Goal: Transaction & Acquisition: Purchase product/service

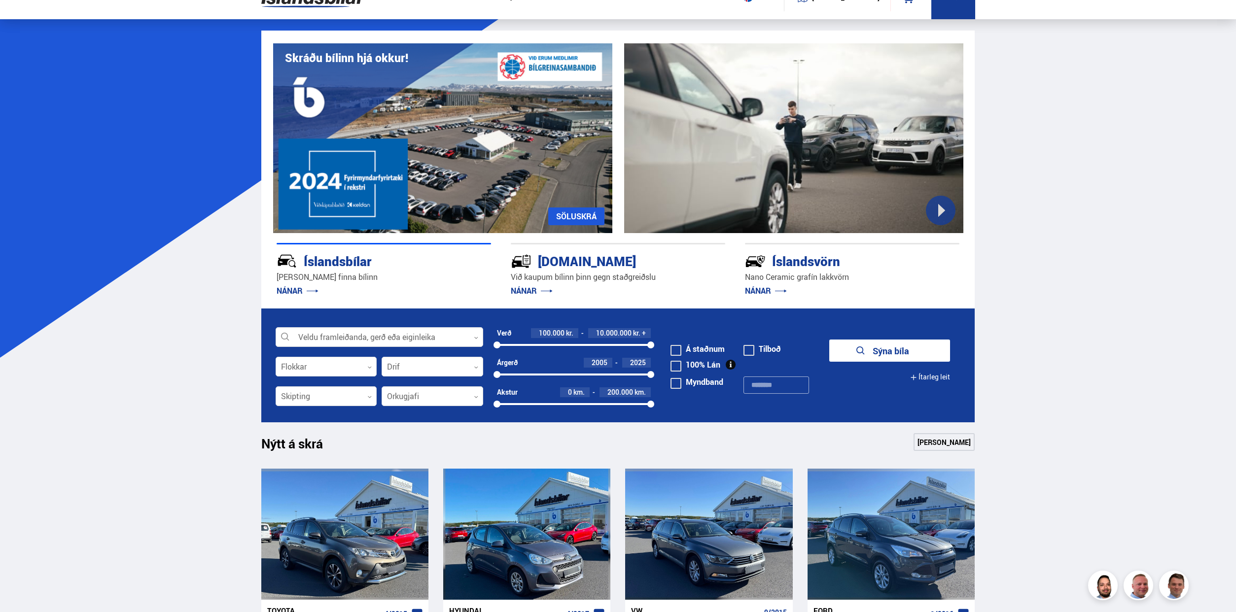
scroll to position [148, 0]
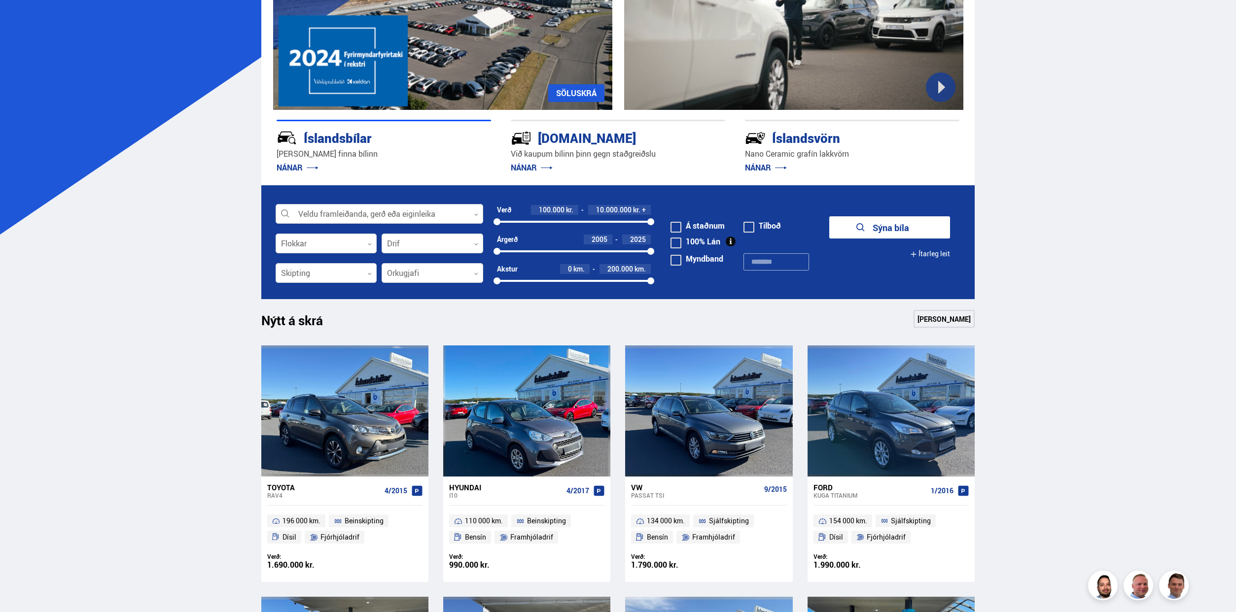
click at [454, 213] on div at bounding box center [380, 215] width 208 height 20
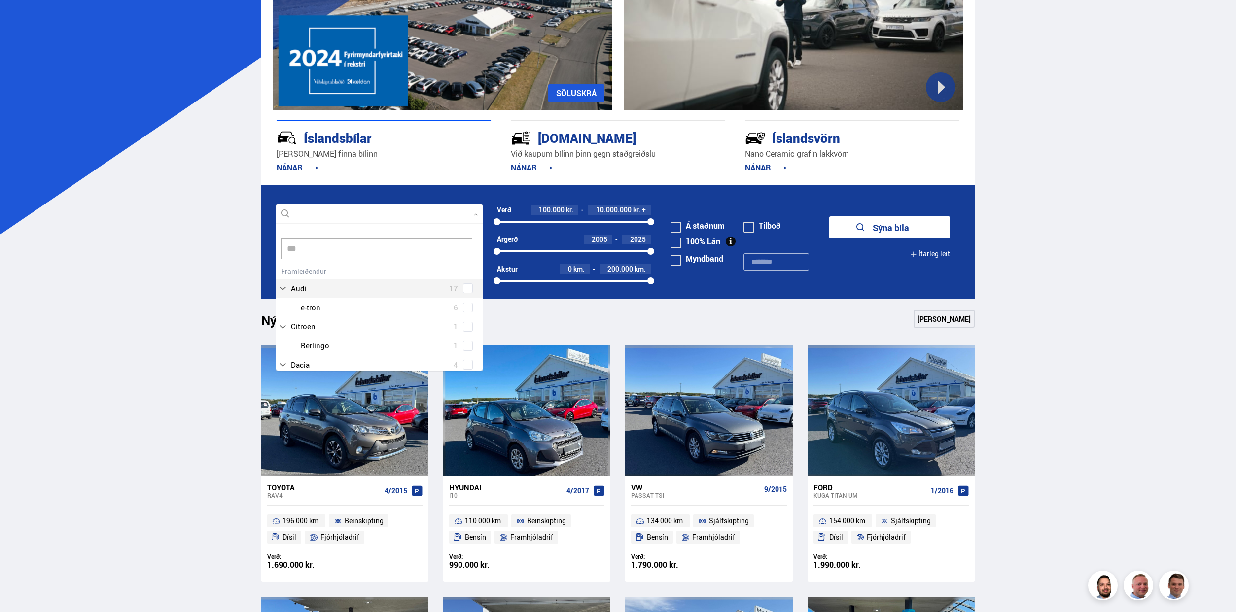
scroll to position [20, 0]
type input "*****"
click at [465, 287] on div "Nissan 30 Nissan Ariya 2 Nissan Juke 2 Nissan Leaf 7 Nissan Micra 2 Nissan Puls…" at bounding box center [379, 348] width 207 height 168
click at [465, 277] on icon at bounding box center [467, 273] width 9 height 9
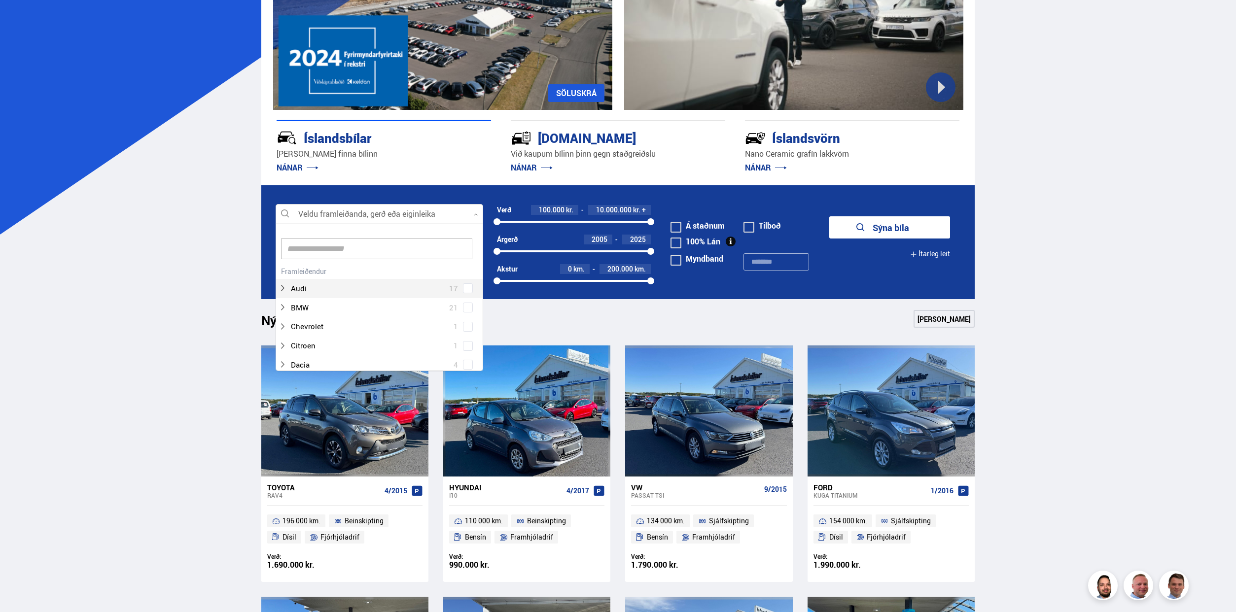
click at [353, 218] on div at bounding box center [380, 215] width 208 height 20
type input "****"
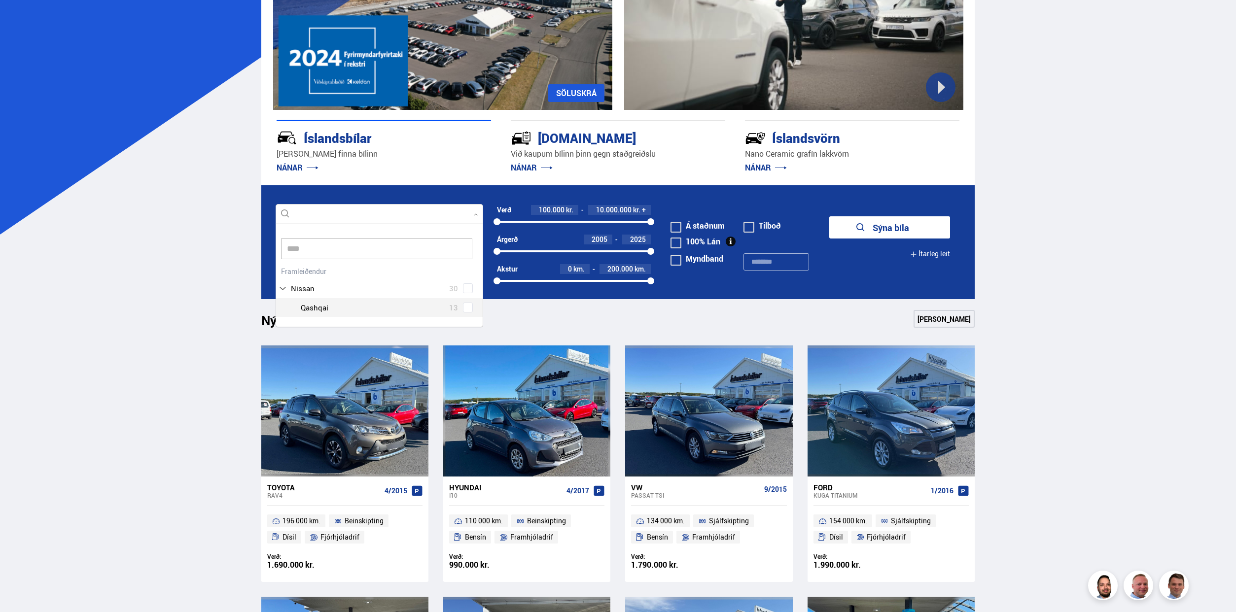
scroll to position [71, 106]
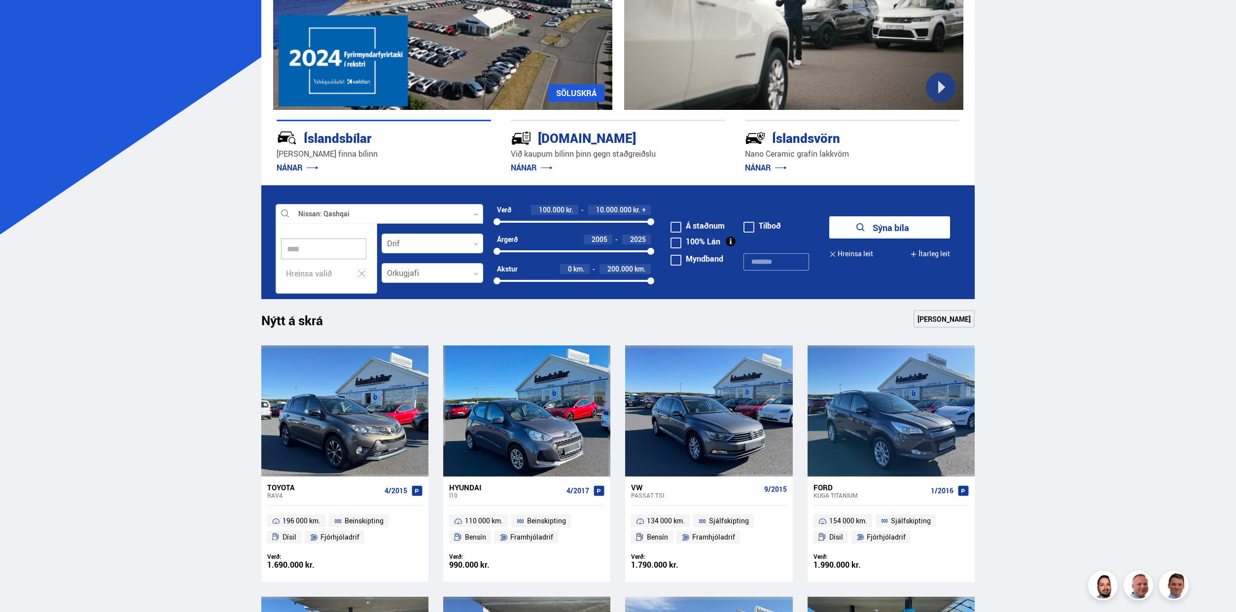
click at [862, 229] on button "Sýna 13 bíla" at bounding box center [889, 227] width 121 height 22
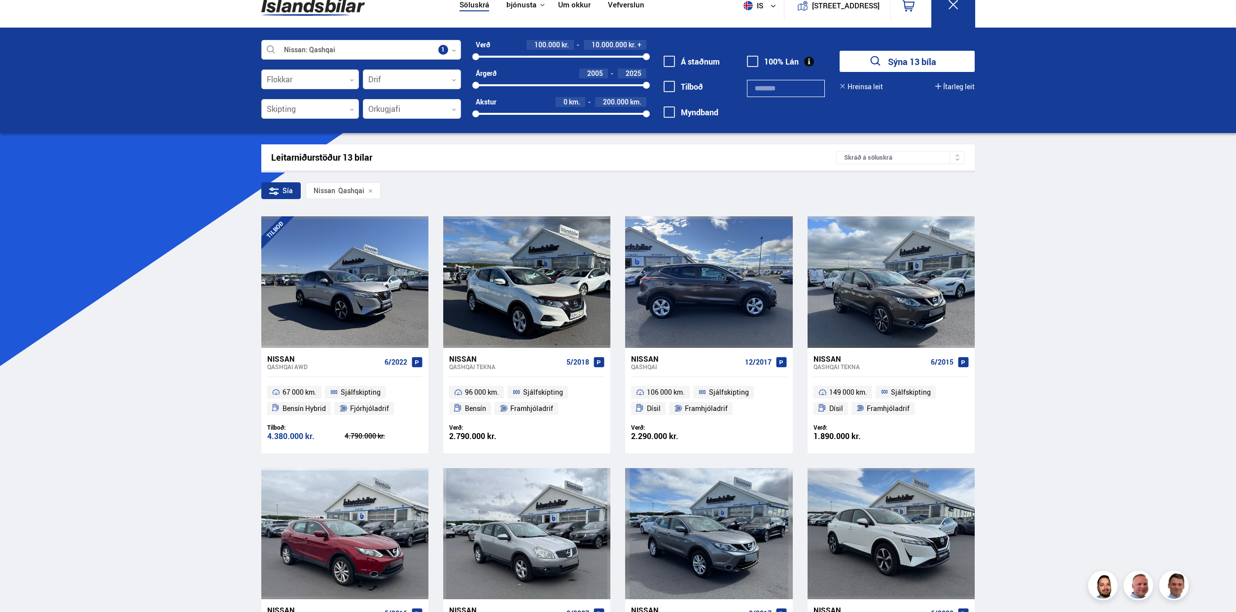
scroll to position [99, 0]
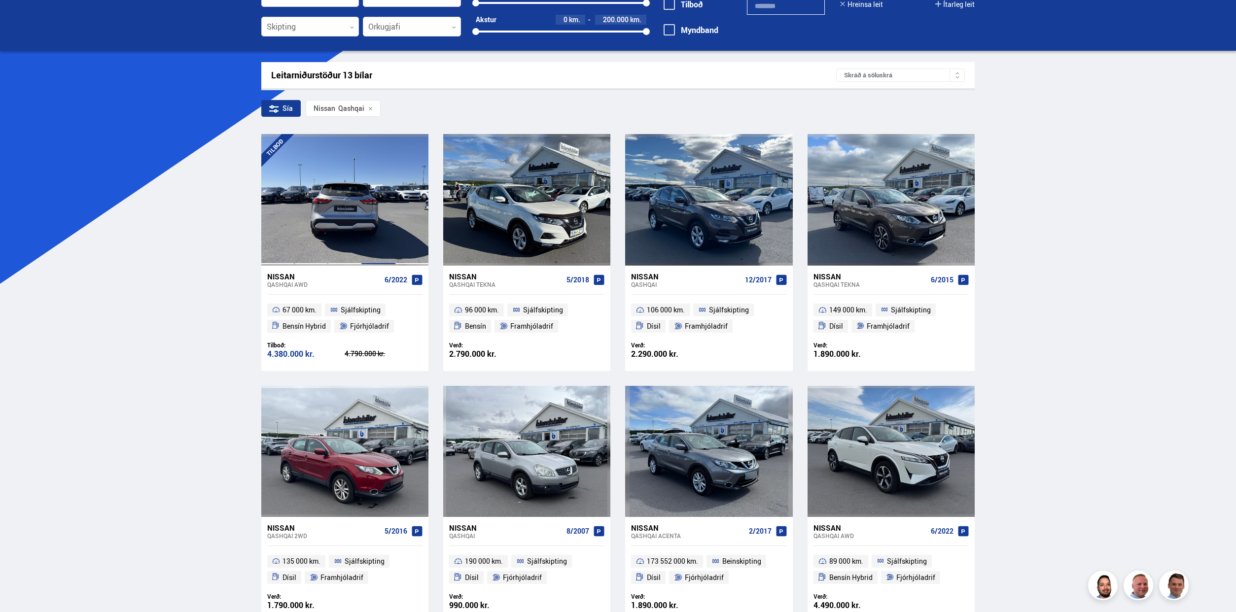
click at [375, 218] on div at bounding box center [378, 199] width 34 height 131
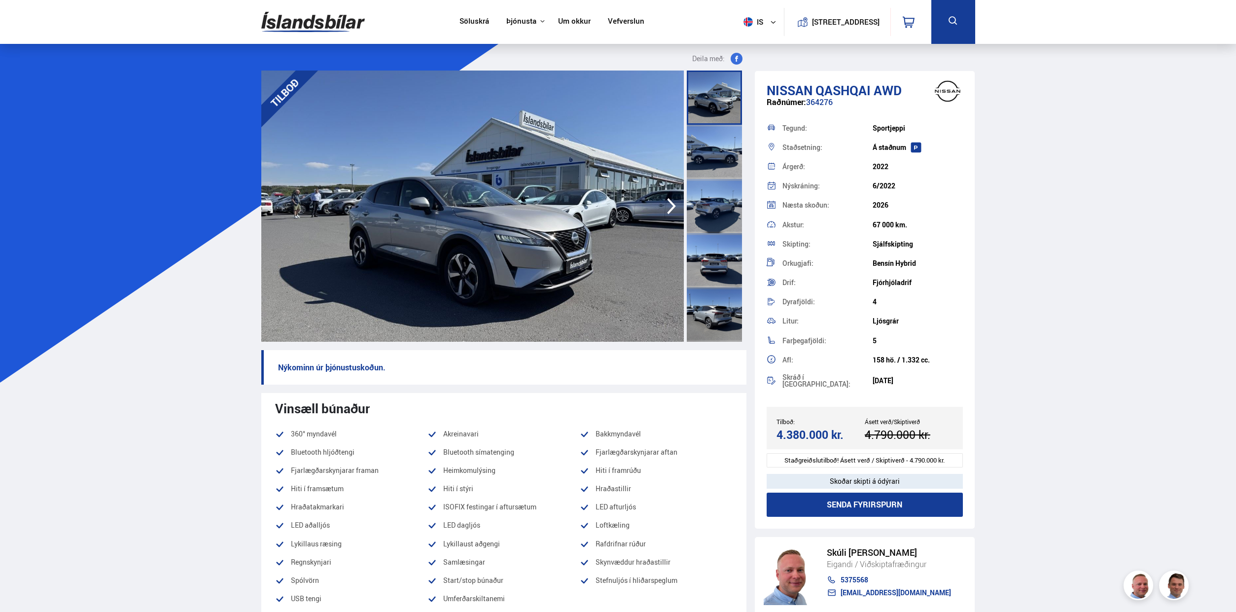
click at [827, 99] on div "Raðnúmer: 364276" at bounding box center [865, 107] width 197 height 19
copy div "364276"
